Goal: Check status: Check status

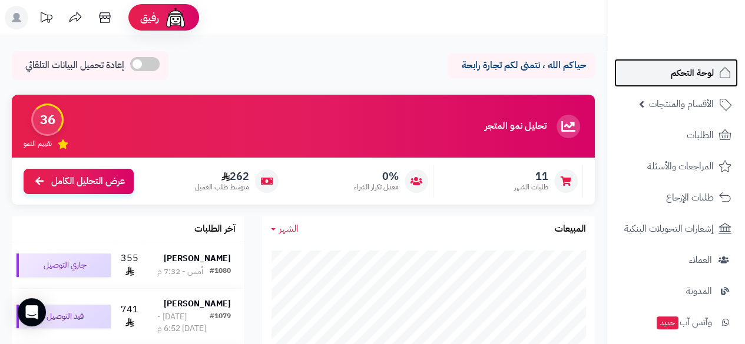
click at [684, 74] on span "لوحة التحكم" at bounding box center [692, 73] width 43 height 16
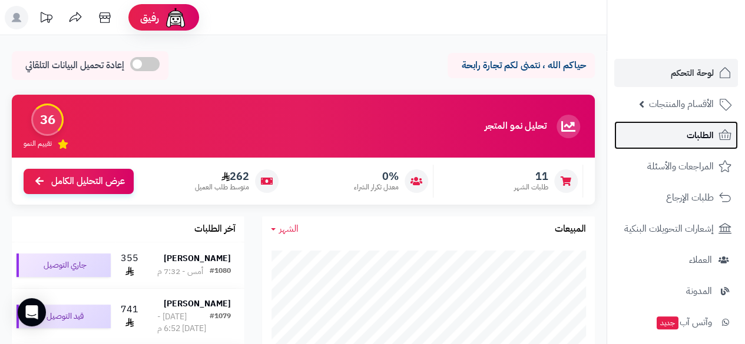
click at [702, 141] on span "الطلبات" at bounding box center [700, 135] width 27 height 16
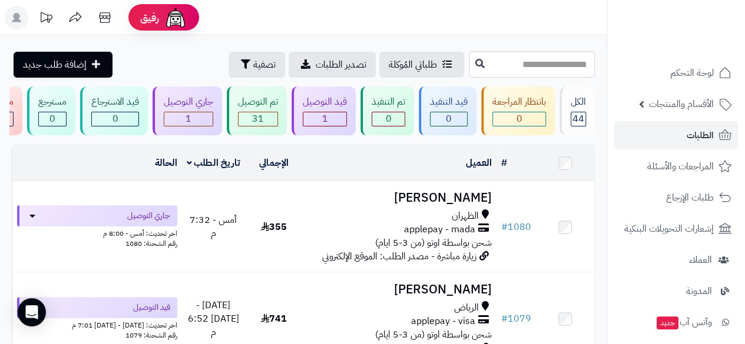
scroll to position [0, -27]
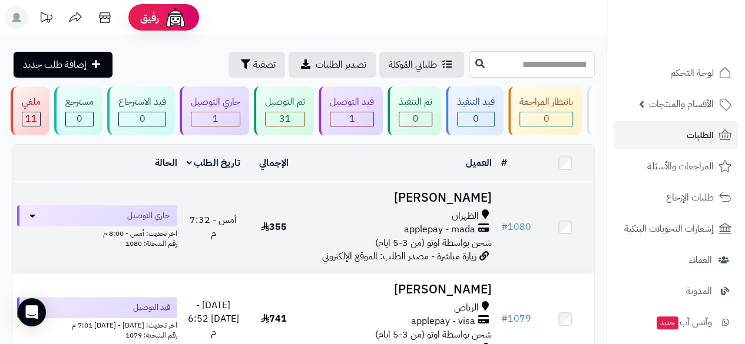
click at [411, 250] on span "شحن بواسطة اوتو (من 3-5 ايام)" at bounding box center [433, 243] width 117 height 14
